Goal: Find specific page/section: Find specific page/section

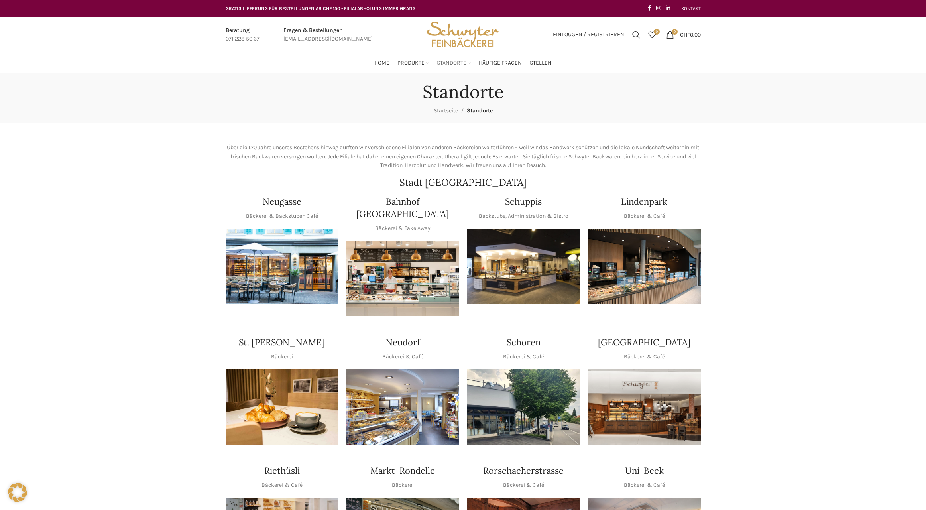
click at [408, 392] on img "1 / 1" at bounding box center [402, 406] width 113 height 75
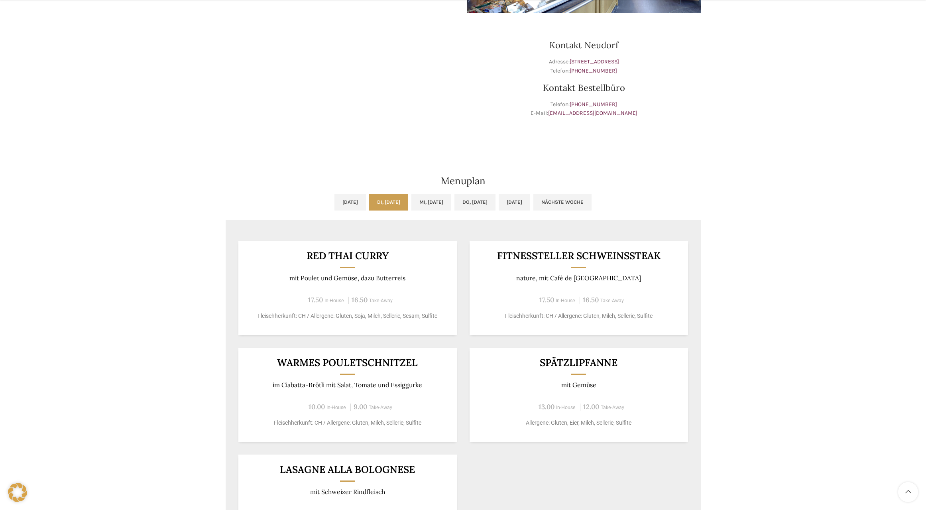
scroll to position [319, 0]
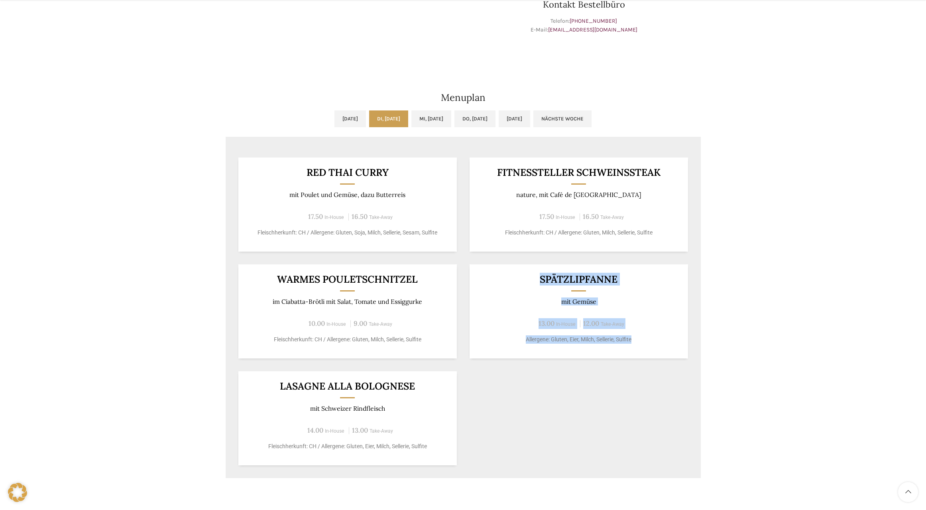
drag, startPoint x: 540, startPoint y: 281, endPoint x: 651, endPoint y: 350, distance: 130.1
click at [651, 350] on div "Spätzlipfanne mit Gemüse 13.00 In-House 12.00 Take-Away Allergene: Gluten, Eier…" at bounding box center [579, 311] width 218 height 94
click at [642, 352] on div "Spätzlipfanne mit Gemüse 13.00 In-House 12.00 Take-Away Allergene: Gluten, Eier…" at bounding box center [579, 311] width 218 height 94
